Goal: Transaction & Acquisition: Purchase product/service

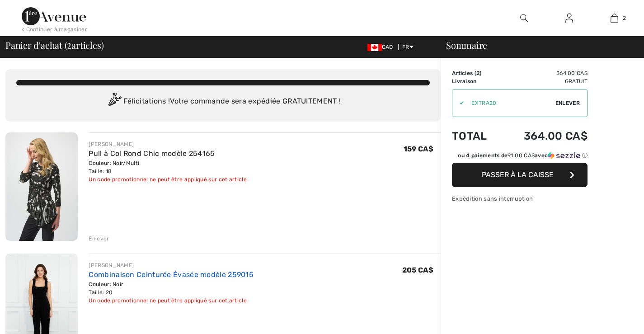
click at [106, 274] on link "Combinaison Ceinturée Évasée modèle 259015" at bounding box center [171, 274] width 165 height 9
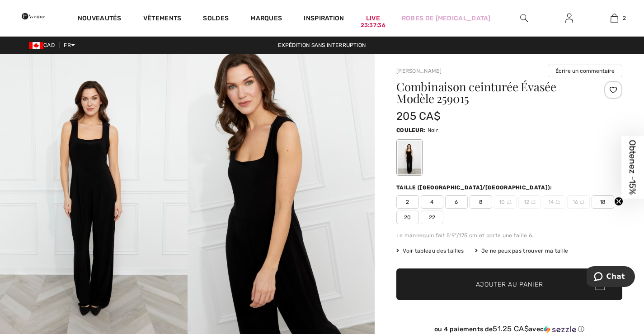
click at [90, 164] on img at bounding box center [94, 194] width 188 height 281
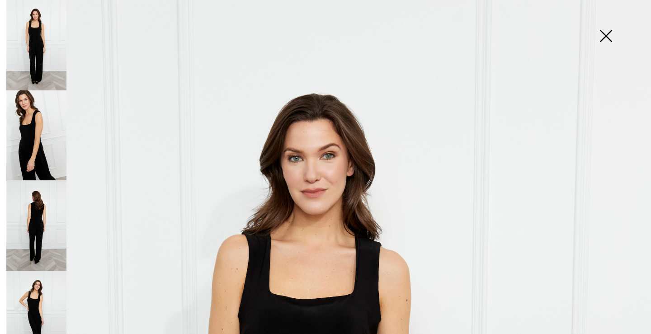
click at [32, 208] on img at bounding box center [36, 225] width 60 height 90
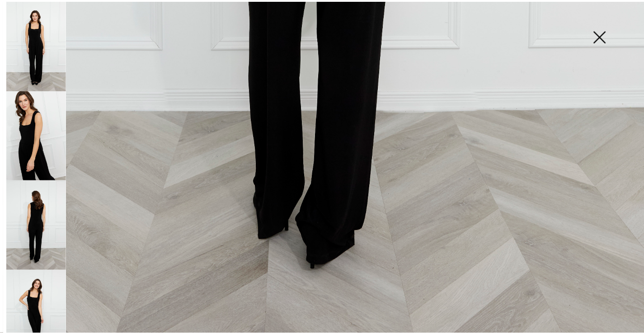
scroll to position [632, 0]
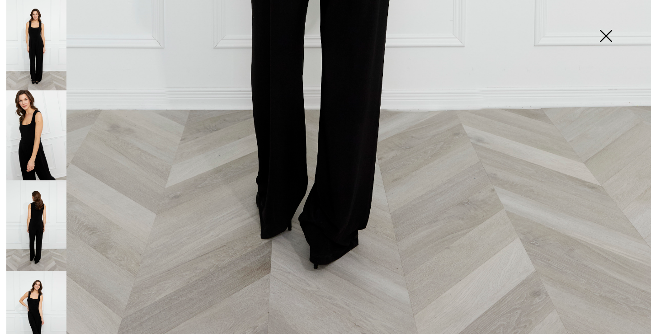
click at [597, 36] on img at bounding box center [605, 37] width 45 height 47
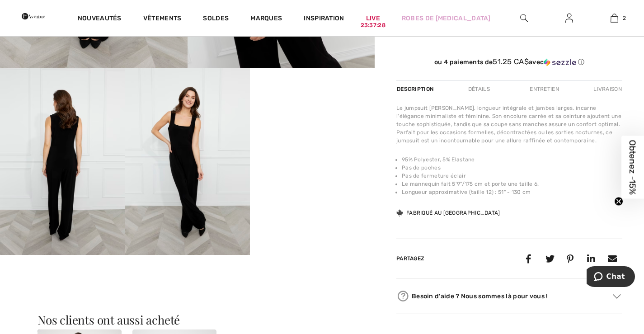
scroll to position [271, 0]
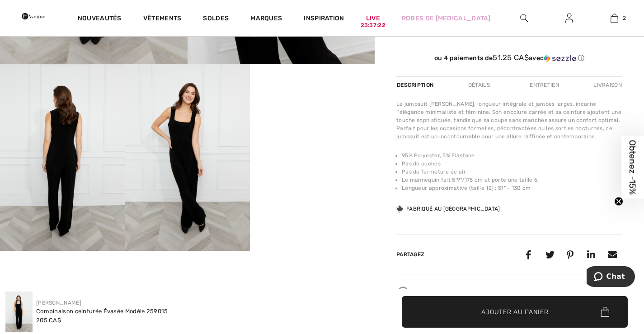
click at [479, 81] on div "Détails" at bounding box center [478, 85] width 37 height 16
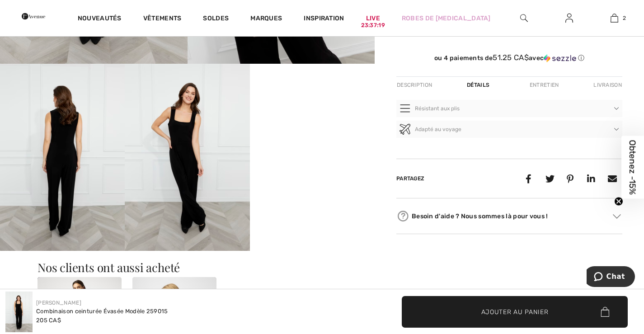
scroll to position [452, 0]
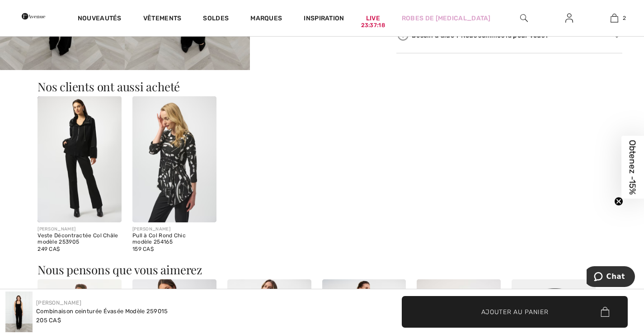
click at [165, 161] on img at bounding box center [174, 159] width 84 height 126
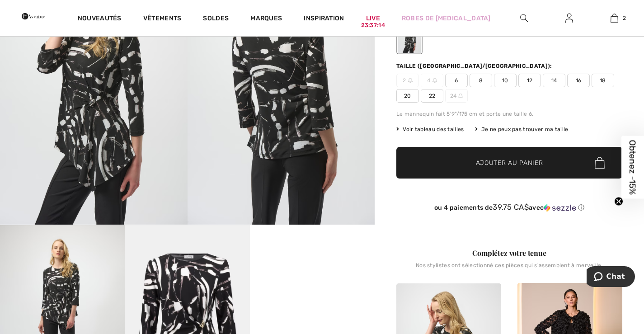
scroll to position [181, 0]
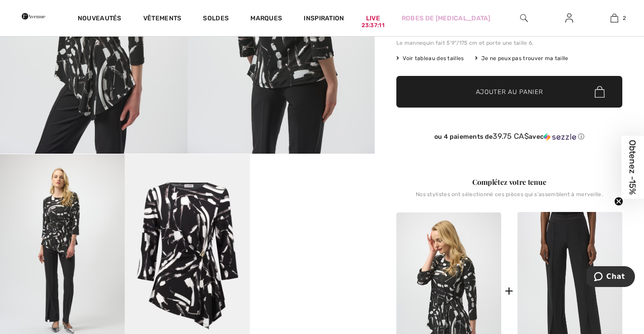
click at [557, 244] on img at bounding box center [569, 291] width 105 height 158
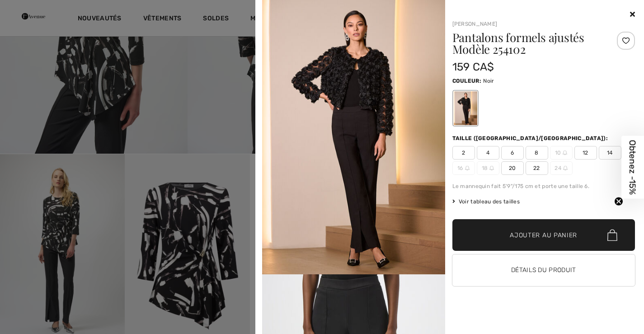
click at [634, 15] on icon at bounding box center [632, 13] width 5 height 7
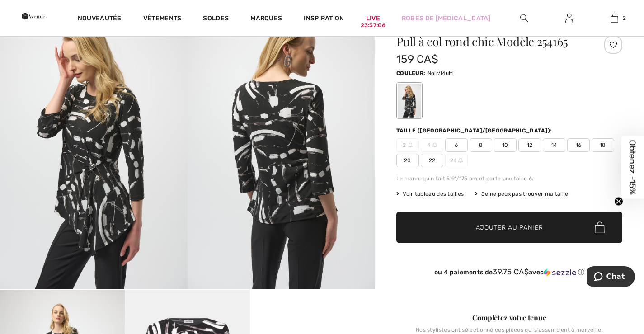
scroll to position [0, 0]
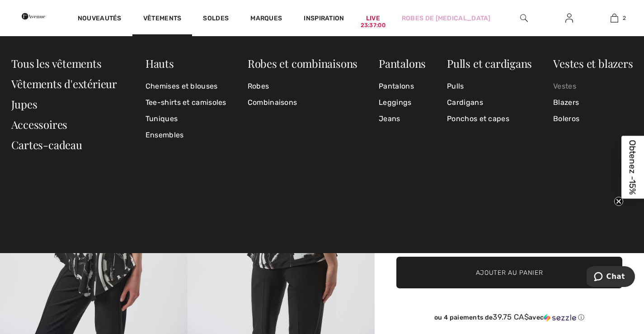
click at [568, 83] on link "Vestes" at bounding box center [593, 86] width 80 height 16
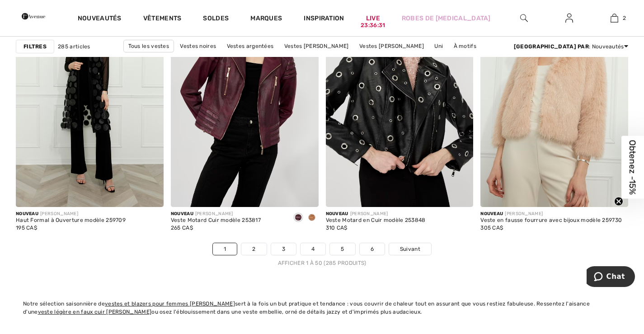
scroll to position [3931, 0]
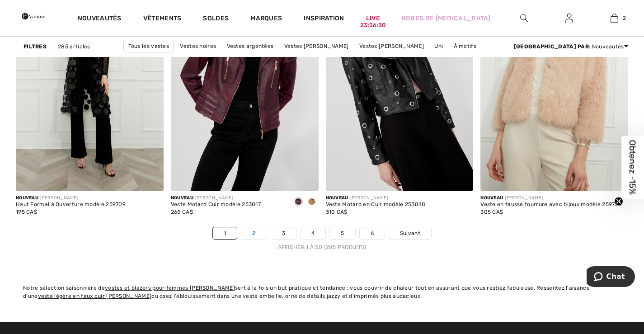
click at [260, 233] on link "2" at bounding box center [253, 233] width 25 height 12
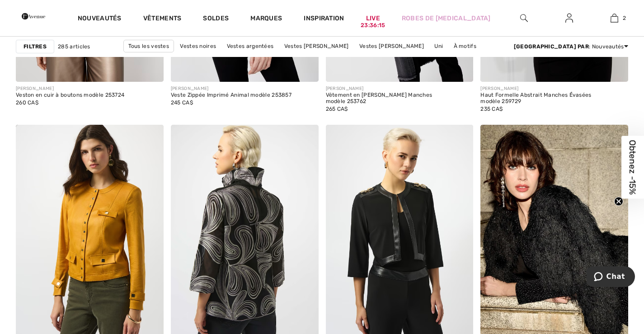
scroll to position [3931, 0]
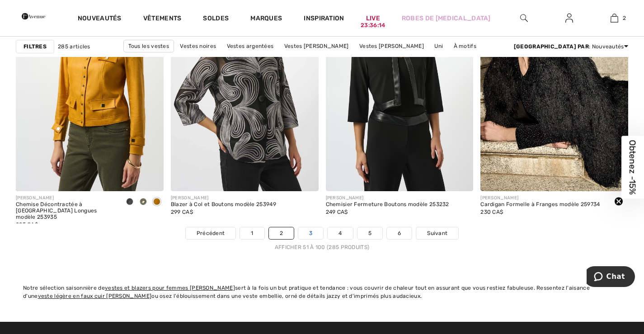
click at [315, 230] on link "3" at bounding box center [310, 233] width 25 height 12
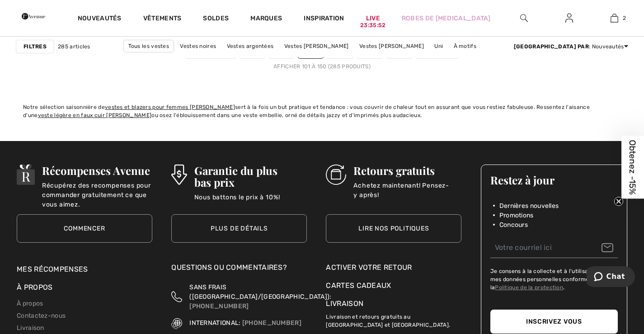
scroll to position [4022, 0]
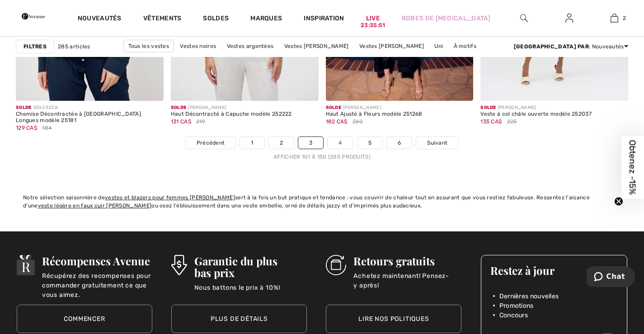
click at [341, 142] on link "4" at bounding box center [340, 143] width 25 height 12
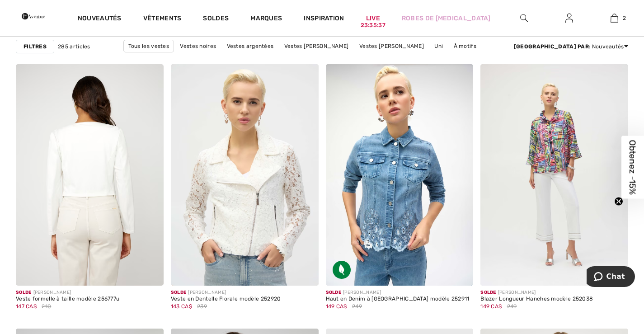
scroll to position [1536, 0]
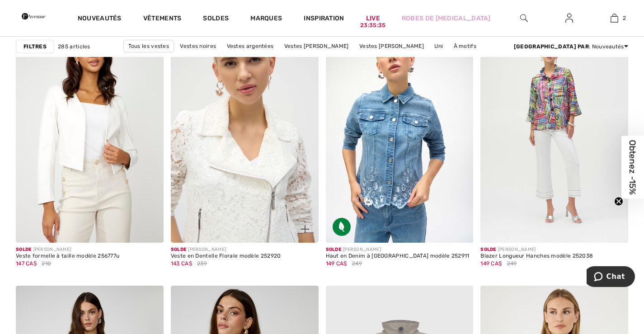
click at [243, 197] on img at bounding box center [245, 131] width 148 height 221
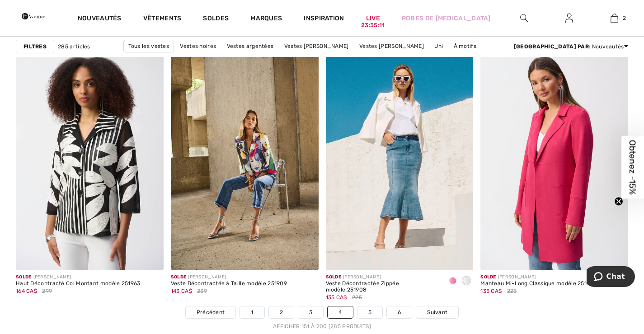
scroll to position [3976, 0]
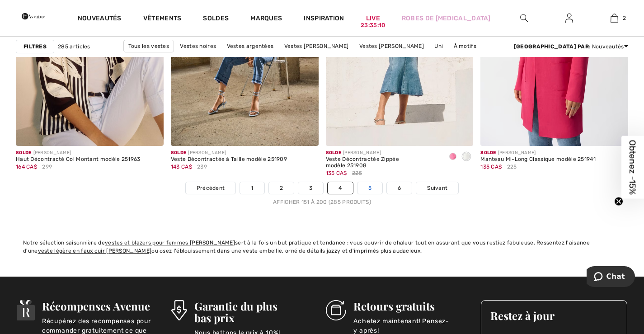
click at [369, 192] on link "5" at bounding box center [369, 188] width 25 height 12
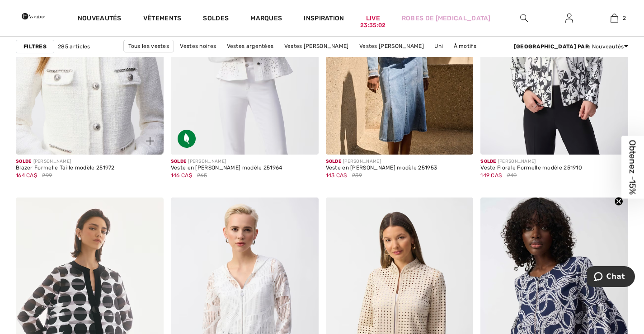
scroll to position [813, 0]
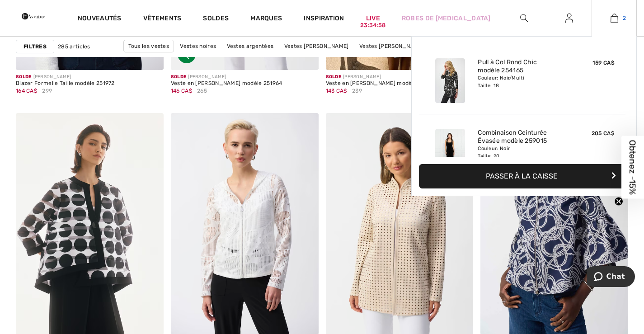
click at [618, 19] on link "2" at bounding box center [614, 18] width 44 height 11
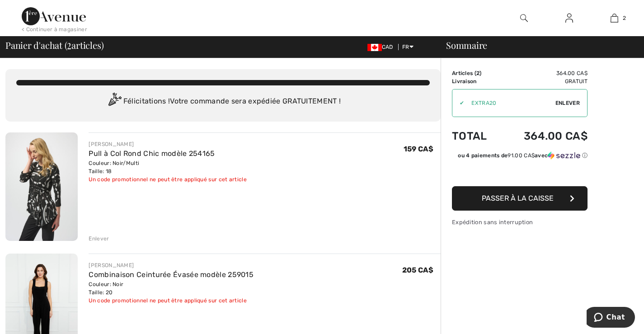
click at [102, 238] on div "Enlever" at bounding box center [99, 239] width 20 height 8
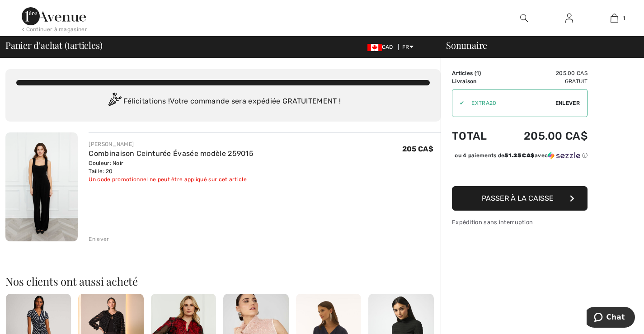
click at [520, 202] on span "Passer à la caisse" at bounding box center [518, 198] width 72 height 9
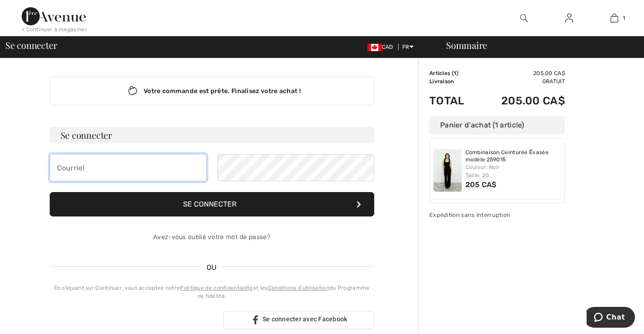
click at [100, 169] on input "email" at bounding box center [128, 167] width 157 height 27
click at [230, 239] on link "Avez-vous oublié votre mot de passe?" at bounding box center [211, 237] width 117 height 8
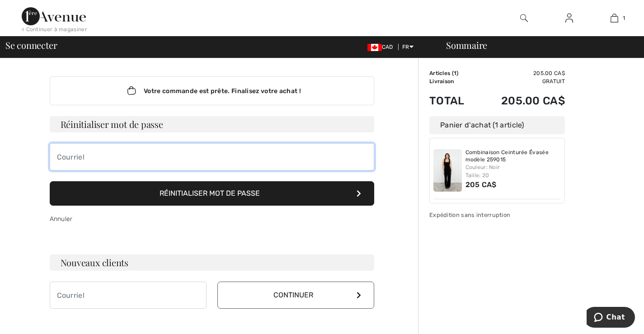
click at [120, 156] on input "email" at bounding box center [212, 156] width 324 height 27
type input "[EMAIL_ADDRESS][DOMAIN_NAME]"
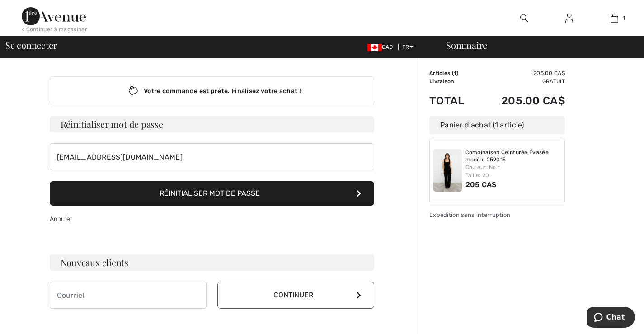
click at [206, 190] on button "Réinitialiser mot de passe" at bounding box center [212, 193] width 324 height 24
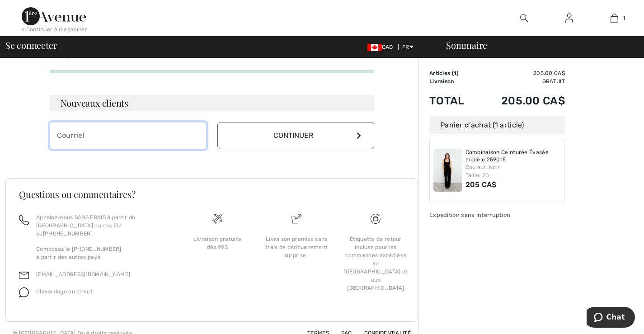
scroll to position [162, 0]
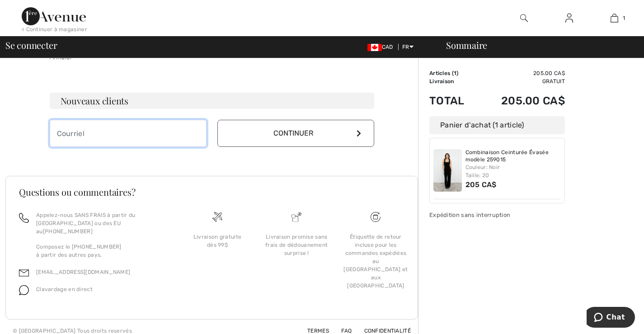
click at [145, 140] on input "email" at bounding box center [128, 133] width 157 height 27
type input "[EMAIL_ADDRESS][DOMAIN_NAME]"
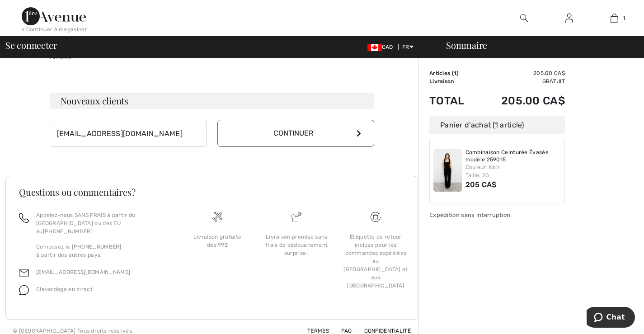
click at [280, 133] on button "Continuer" at bounding box center [295, 133] width 157 height 27
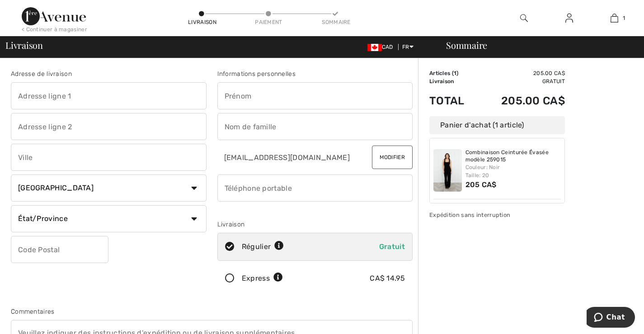
click at [122, 101] on input "text" at bounding box center [109, 95] width 196 height 27
type input "[STREET_ADDRESS]"
type input "Saint-Pacôme"
click at [191, 221] on select "État/Province [GEOGRAPHIC_DATA][PERSON_NAME][GEOGRAPHIC_DATA] [GEOGRAPHIC_DATA]…" at bounding box center [109, 218] width 196 height 27
select select "QC"
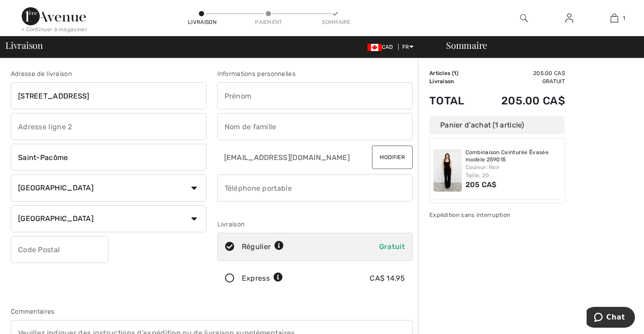
click at [11, 205] on select "État/Province [GEOGRAPHIC_DATA][PERSON_NAME][GEOGRAPHIC_DATA] [GEOGRAPHIC_DATA]…" at bounding box center [109, 218] width 196 height 27
click at [82, 248] on input "text" at bounding box center [60, 249] width 98 height 27
type input "G0L3X0"
click at [246, 103] on input "text" at bounding box center [315, 95] width 196 height 27
type input "[PERSON_NAME]"
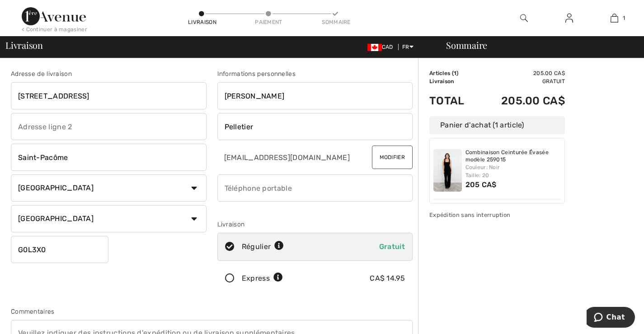
type input "Pelletier"
click at [268, 182] on input "phone" at bounding box center [315, 187] width 196 height 27
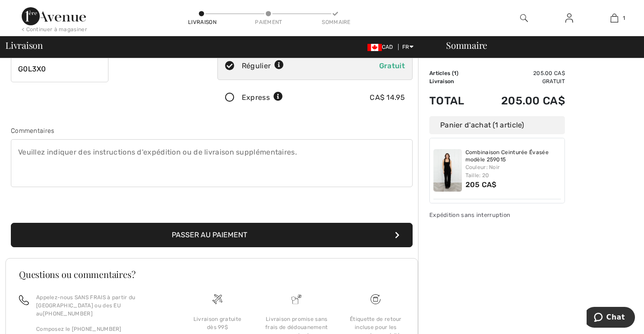
type input "4188608850"
click at [249, 229] on button "Passer au paiement" at bounding box center [212, 235] width 402 height 24
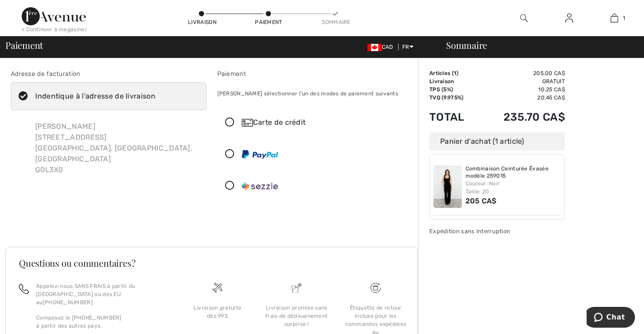
click at [19, 93] on icon at bounding box center [23, 96] width 24 height 9
click at [155, 93] on input "Indentique à l'adresse de livraison" at bounding box center [158, 96] width 6 height 27
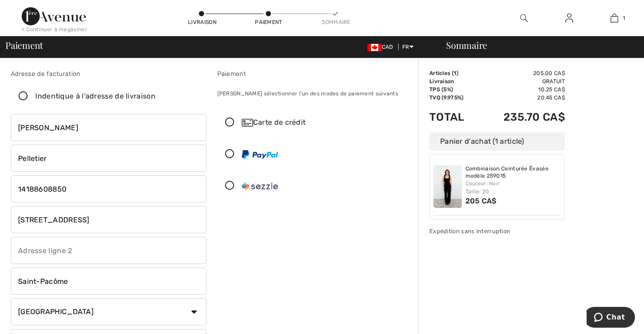
checkbox input "false"
drag, startPoint x: 120, startPoint y: 220, endPoint x: 0, endPoint y: 221, distance: 120.2
click at [0, 221] on div "Adresse de facturation Indentique à l'adresse de livraison [PERSON_NAME] [STREE…" at bounding box center [322, 329] width 644 height 542
type input "[STREET_ADDRESS][PERSON_NAME]"
click at [228, 184] on icon at bounding box center [230, 185] width 24 height 9
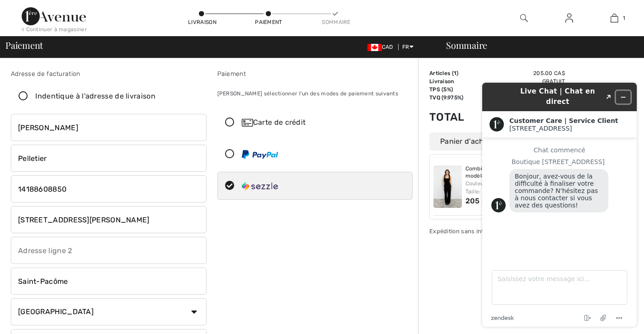
click at [623, 91] on button "Réduire le widget" at bounding box center [623, 97] width 14 height 13
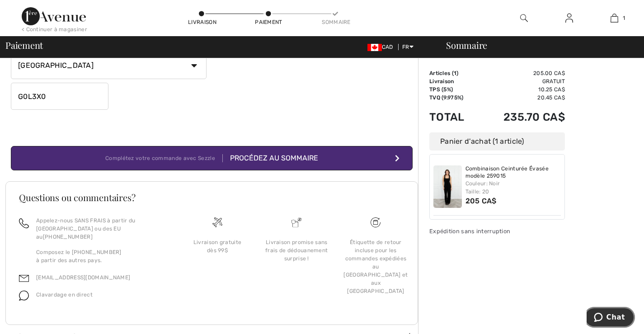
scroll to position [282, 0]
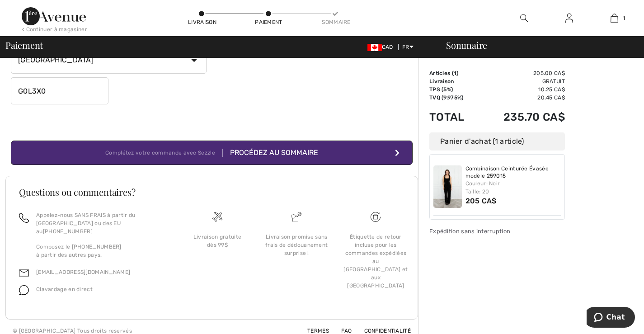
click at [291, 152] on div "Procédez au sommaire" at bounding box center [270, 152] width 95 height 11
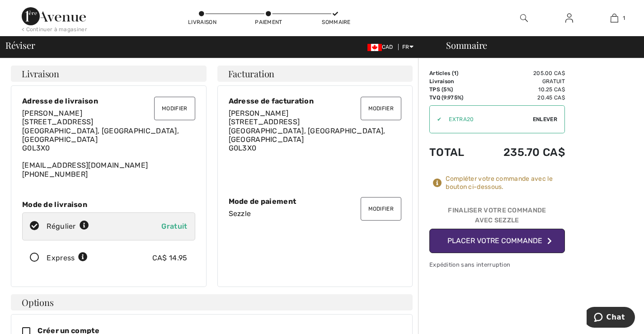
click at [539, 117] on span "Enlever" at bounding box center [545, 119] width 24 height 8
click at [545, 117] on span "Utiliser" at bounding box center [544, 119] width 25 height 8
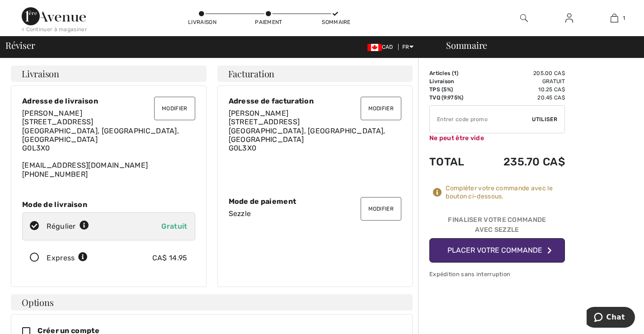
click at [484, 122] on input "TEXT" at bounding box center [481, 119] width 102 height 27
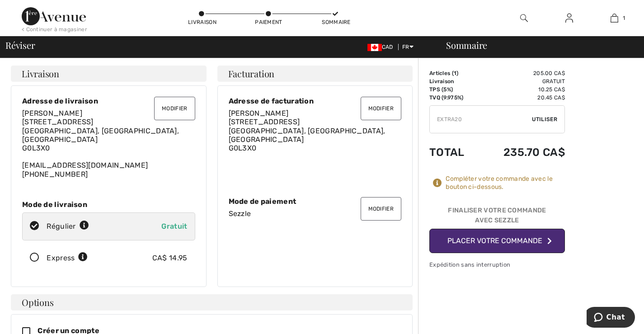
type input "EXTRA20"
click at [551, 119] on span "Utiliser" at bounding box center [544, 119] width 25 height 8
click at [483, 244] on button "Placer votre commande" at bounding box center [497, 241] width 136 height 24
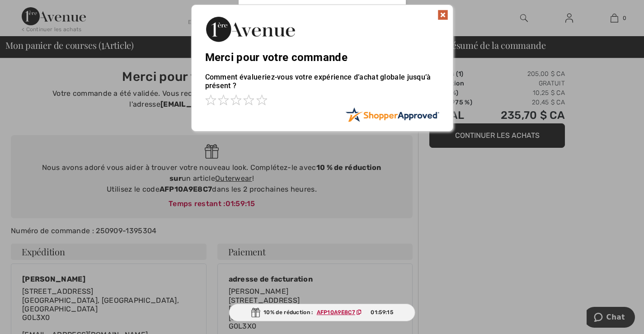
click at [332, 312] on font "AFP10A9E8C7" at bounding box center [336, 312] width 38 height 6
click at [441, 14] on img at bounding box center [442, 14] width 11 height 11
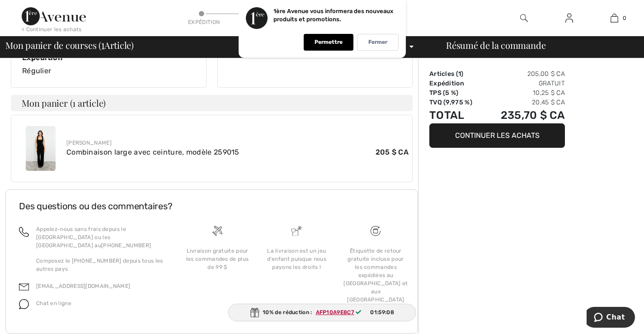
scroll to position [307, 0]
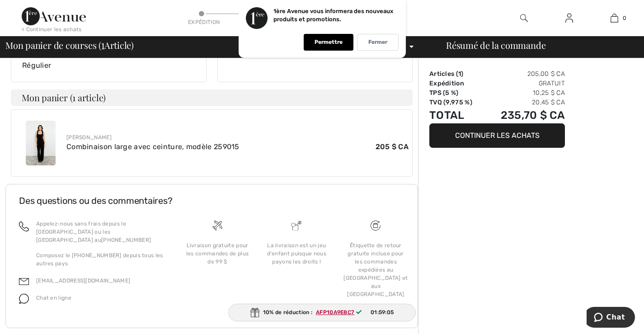
click at [358, 310] on icon at bounding box center [358, 312] width 5 height 5
click at [347, 311] on font "AFP10A9E8C7" at bounding box center [335, 312] width 38 height 6
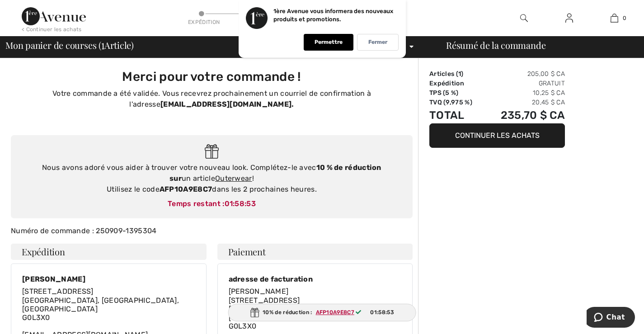
click at [573, 20] on link at bounding box center [569, 18] width 22 height 11
